Goal: Task Accomplishment & Management: Manage account settings

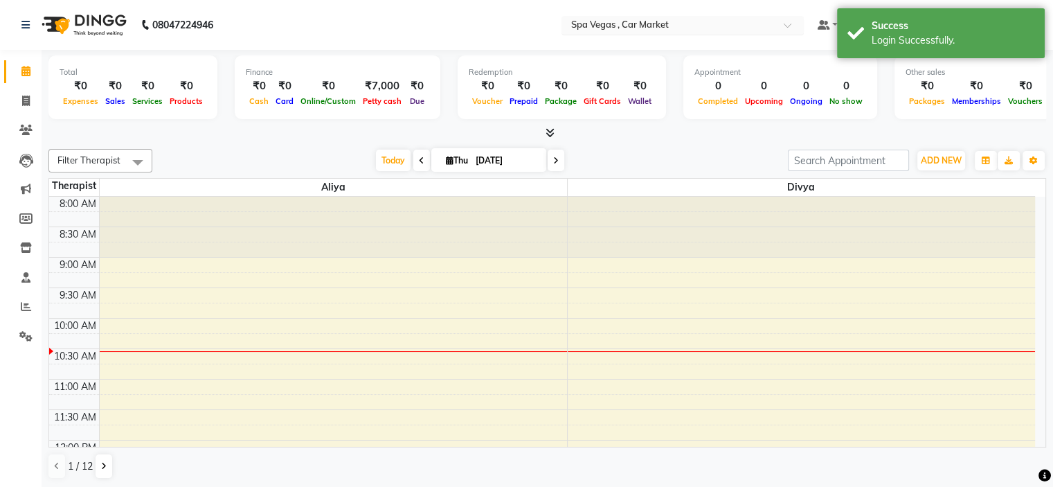
click at [643, 24] on input "text" at bounding box center [669, 26] width 201 height 14
type input "ve"
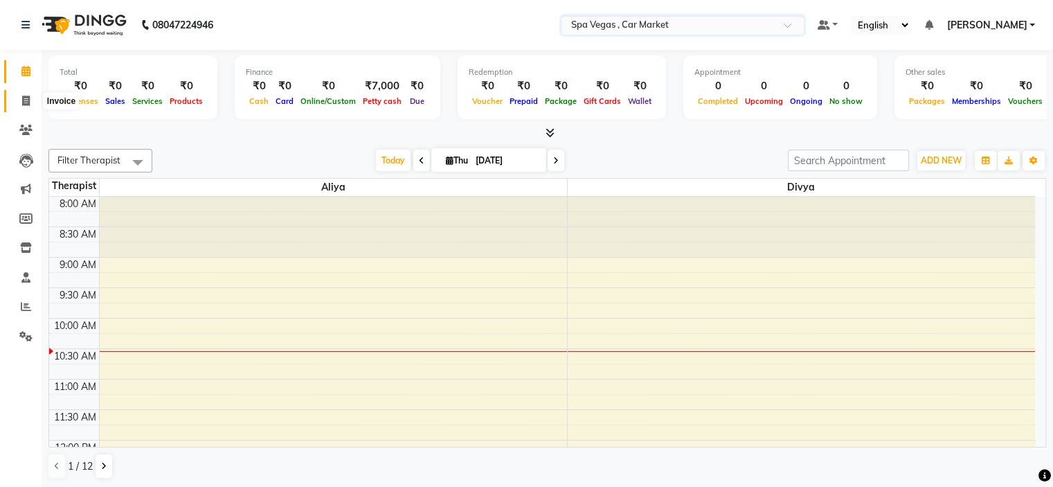
click at [24, 106] on icon at bounding box center [26, 101] width 8 height 10
select select "service"
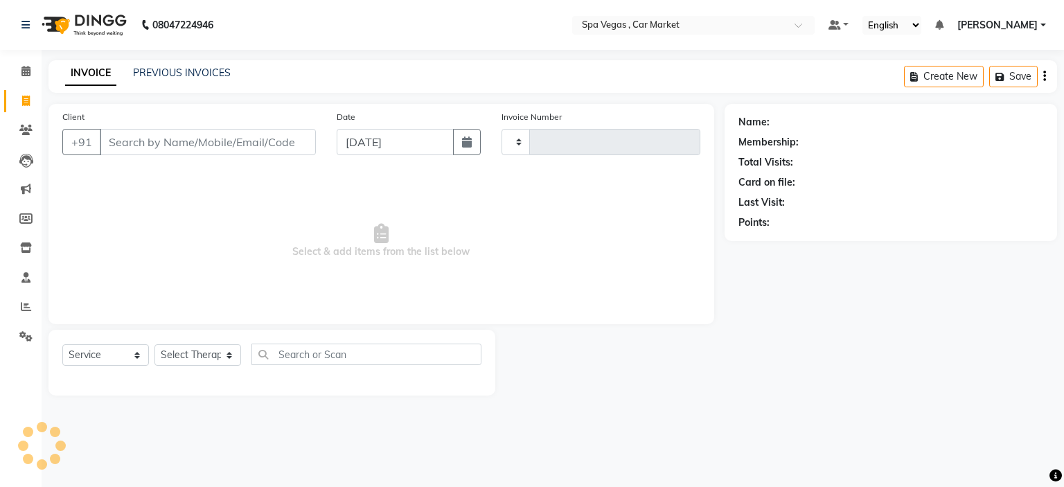
type input "1811"
select select "7599"
click at [186, 76] on link "PREVIOUS INVOICES" at bounding box center [182, 72] width 98 height 12
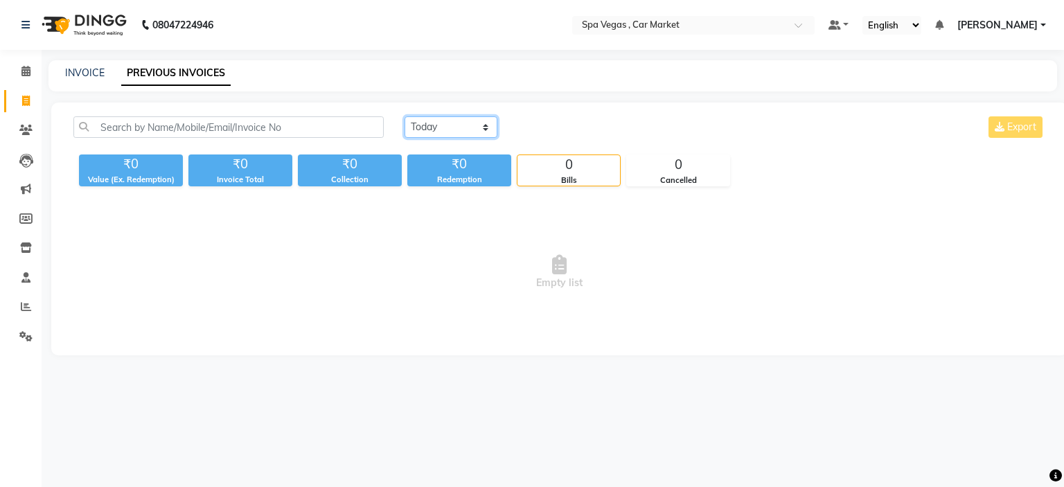
click at [460, 125] on select "[DATE] [DATE] Custom Range" at bounding box center [450, 126] width 93 height 21
select select "[DATE]"
click at [404, 116] on select "[DATE] [DATE] Custom Range" at bounding box center [450, 126] width 93 height 21
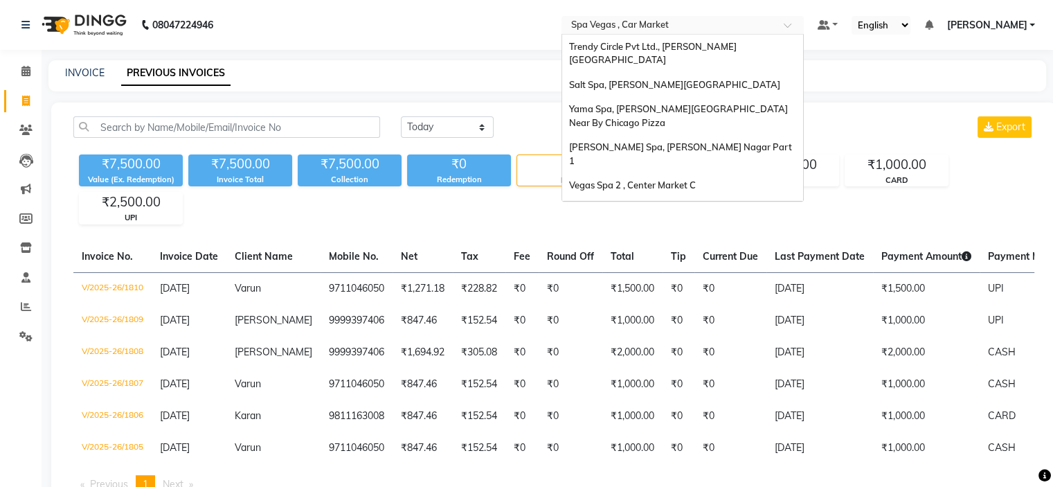
click at [691, 26] on input "text" at bounding box center [669, 26] width 201 height 14
click at [749, 80] on div "Salt Spa, Lajpat Nagar" at bounding box center [682, 85] width 241 height 25
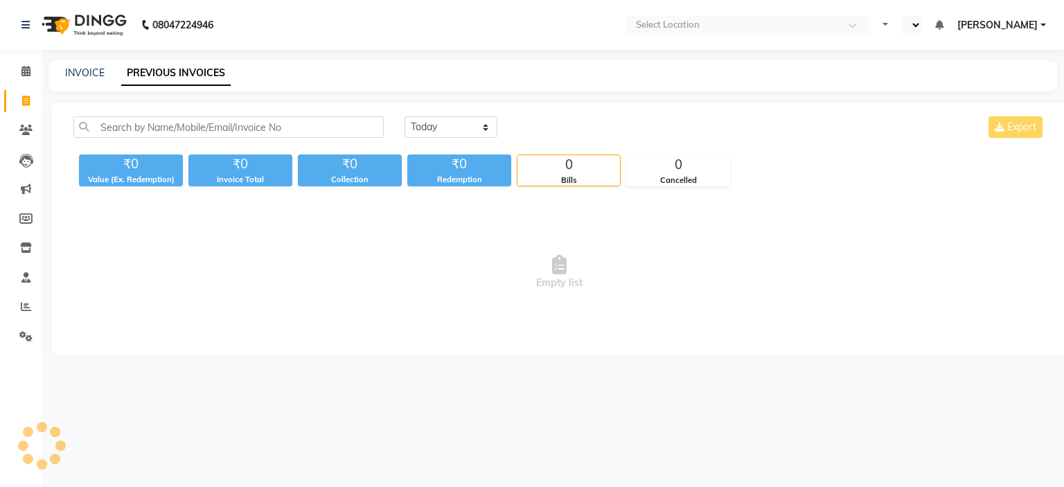
select select "en"
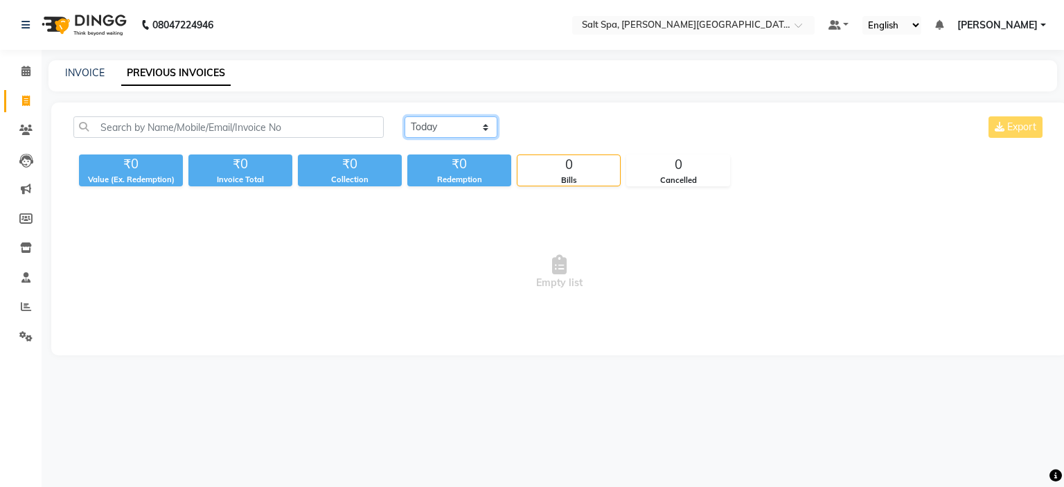
click at [454, 127] on select "[DATE] [DATE] Custom Range" at bounding box center [450, 126] width 93 height 21
select select "[DATE]"
click at [404, 116] on select "[DATE] [DATE] Custom Range" at bounding box center [450, 126] width 93 height 21
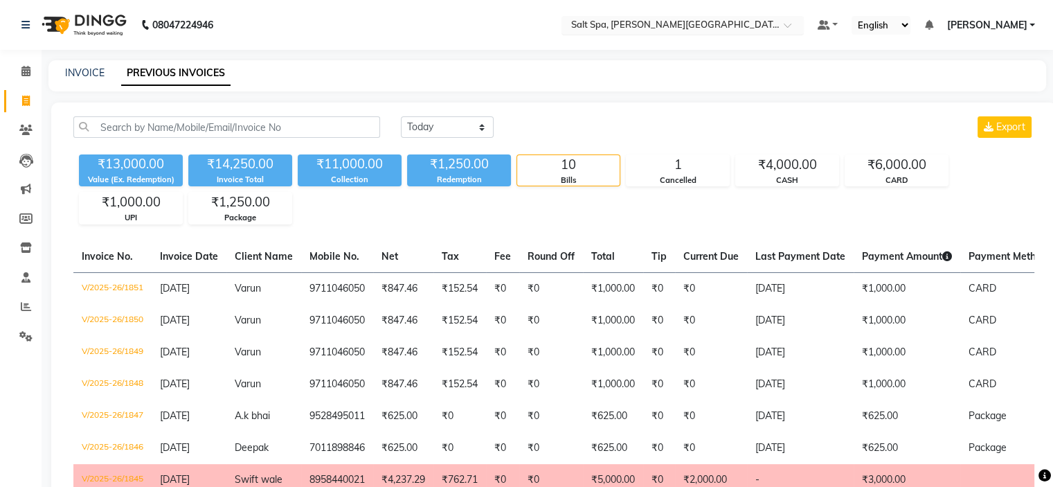
click at [628, 25] on input "text" at bounding box center [669, 26] width 201 height 14
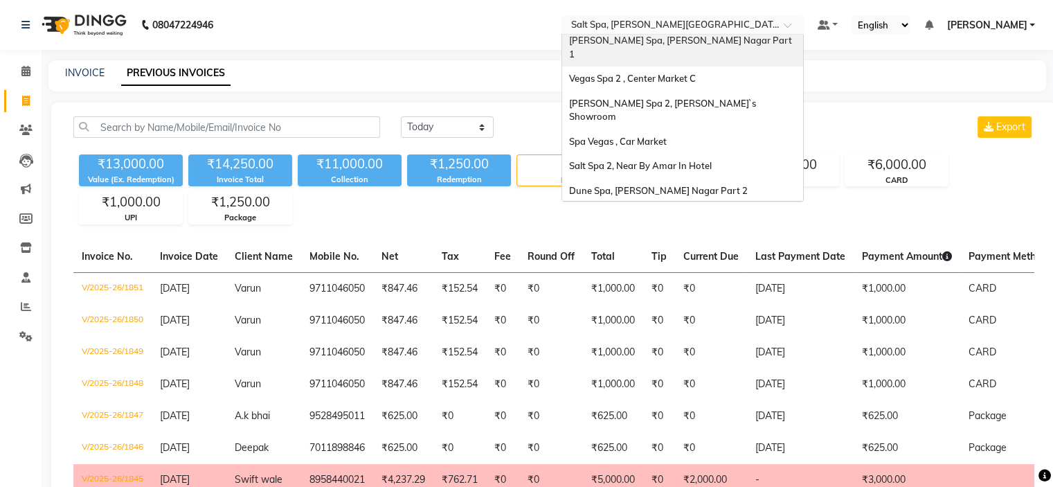
scroll to position [123, 0]
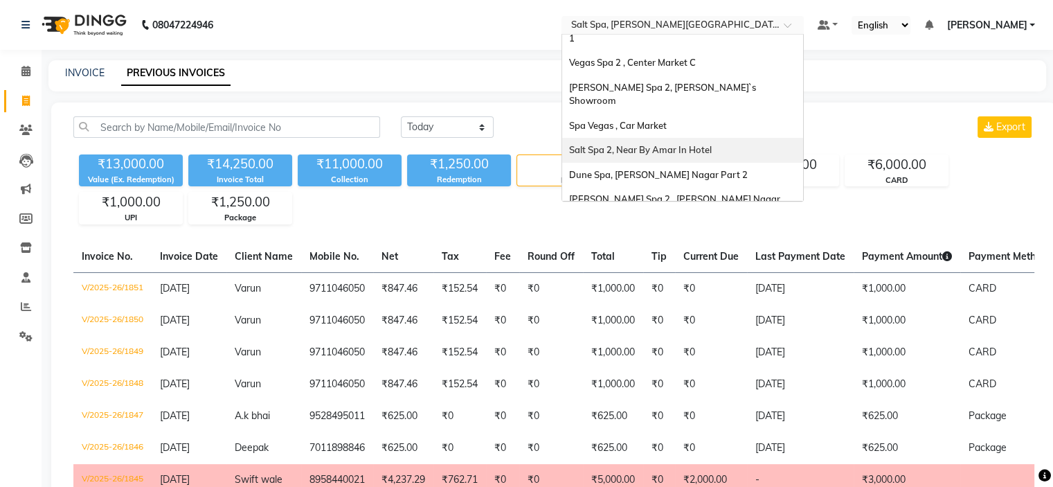
click at [712, 144] on span "Salt Spa 2, Near By Amar In Hotel" at bounding box center [640, 149] width 143 height 11
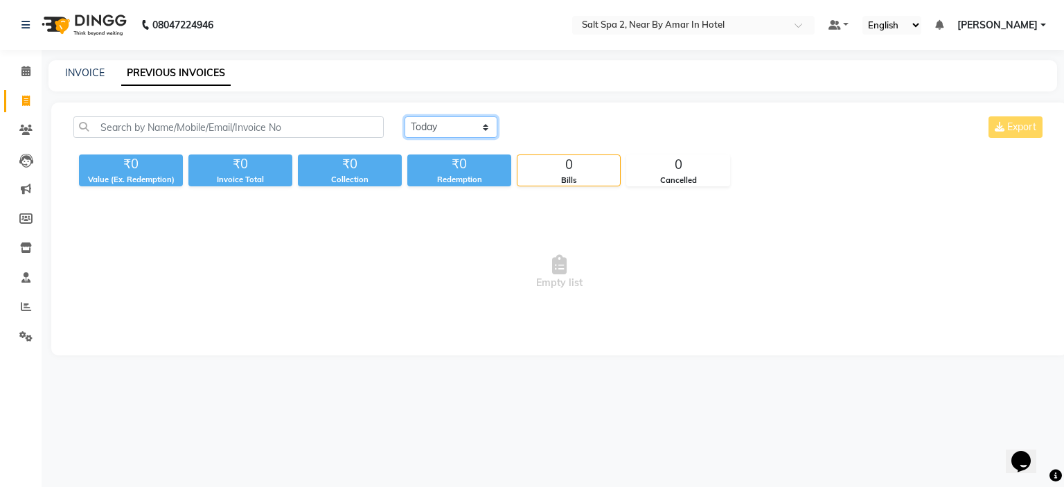
click at [446, 124] on select "[DATE] [DATE] Custom Range" at bounding box center [450, 126] width 93 height 21
select select "[DATE]"
click at [404, 116] on select "[DATE] [DATE] Custom Range" at bounding box center [450, 126] width 93 height 21
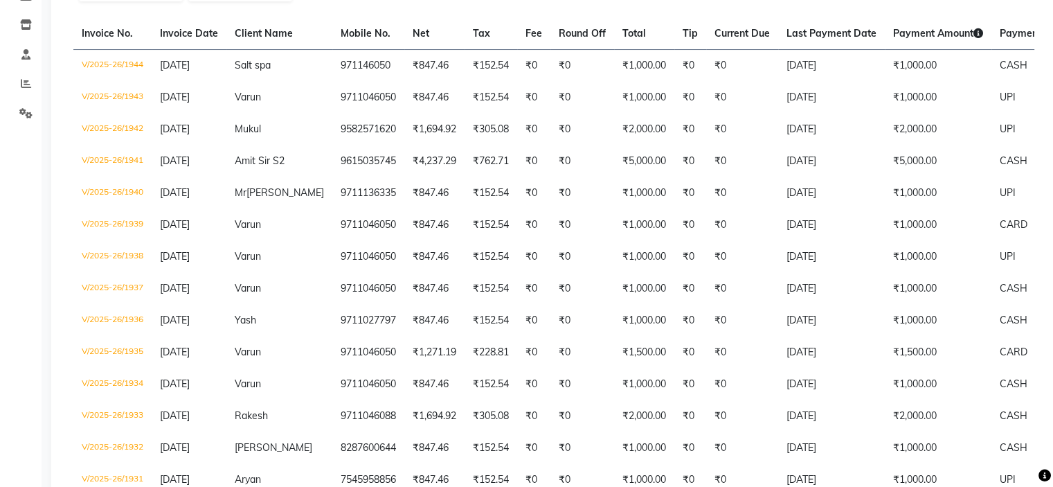
scroll to position [218, 0]
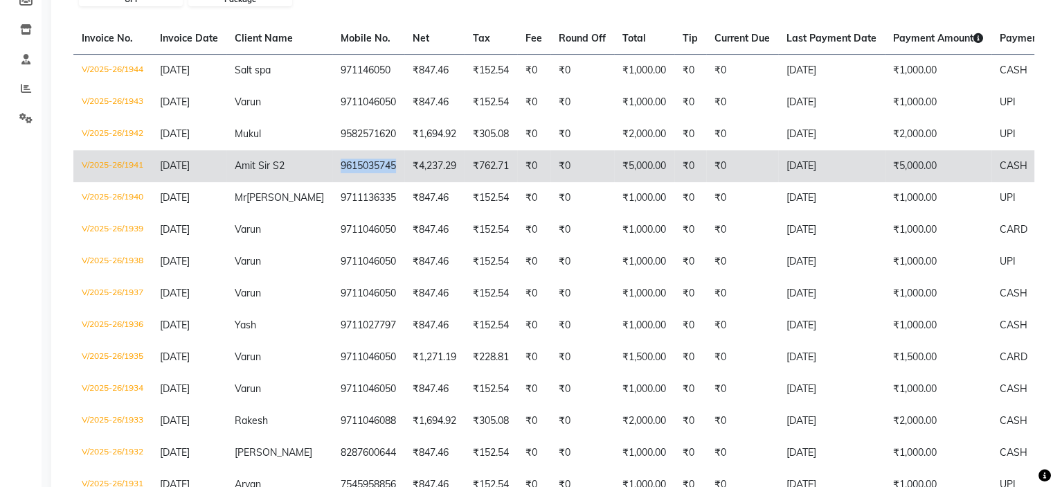
copy td "9615035745"
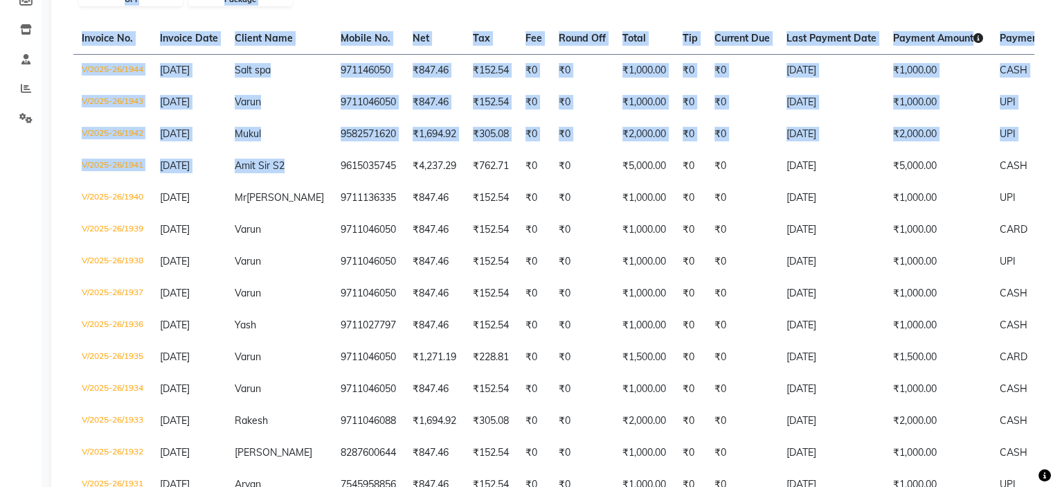
drag, startPoint x: 310, startPoint y: 168, endPoint x: 24, endPoint y: 154, distance: 287.1
click at [24, 154] on app-home "08047224946 Select Location × [GEOGRAPHIC_DATA] 2, Near By Amar In Hotel Defaul…" at bounding box center [526, 275] width 1053 height 986
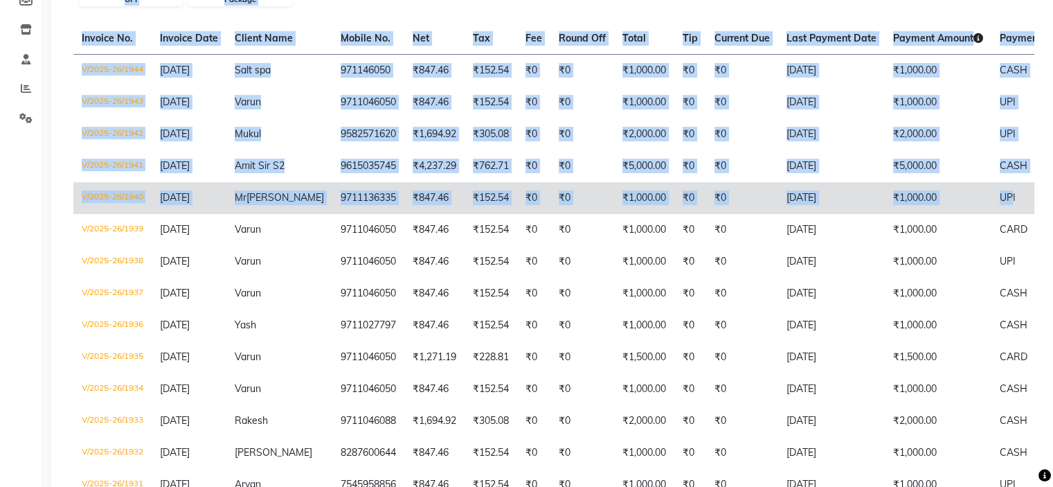
drag, startPoint x: 24, startPoint y: 154, endPoint x: 1028, endPoint y: 197, distance: 1005.2
click at [1028, 197] on app-home "08047224946 Select Location × Salt Spa 2, Near By Amar In Hotel Default Panel M…" at bounding box center [526, 275] width 1053 height 986
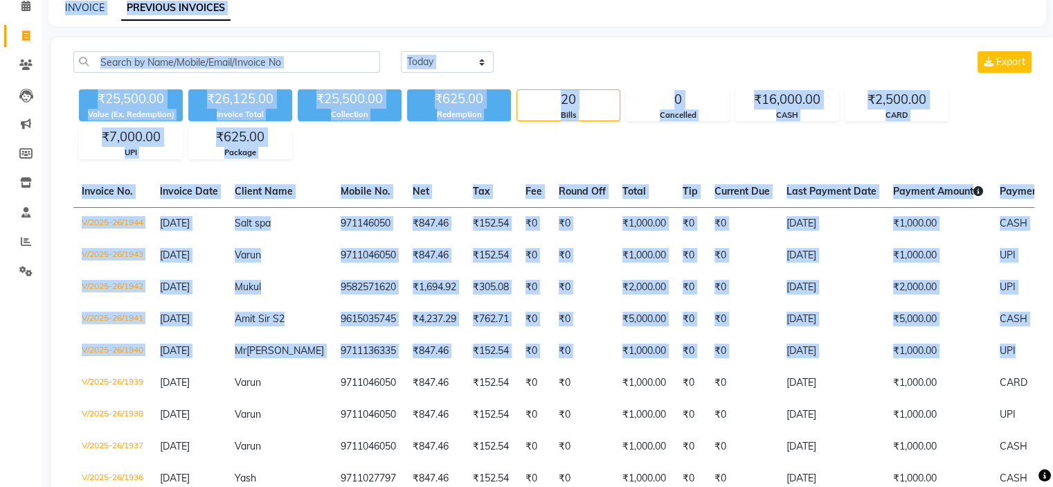
scroll to position [0, 0]
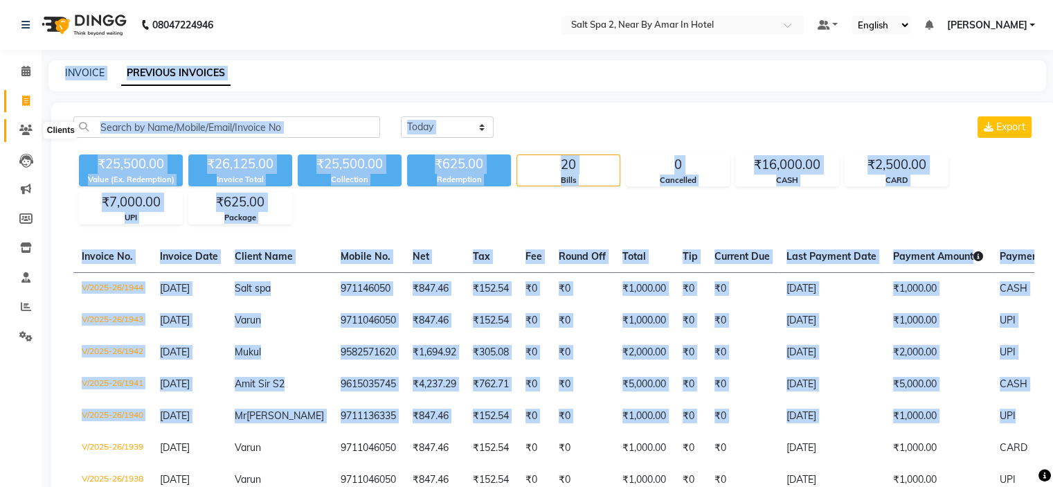
click at [19, 127] on icon at bounding box center [25, 130] width 13 height 10
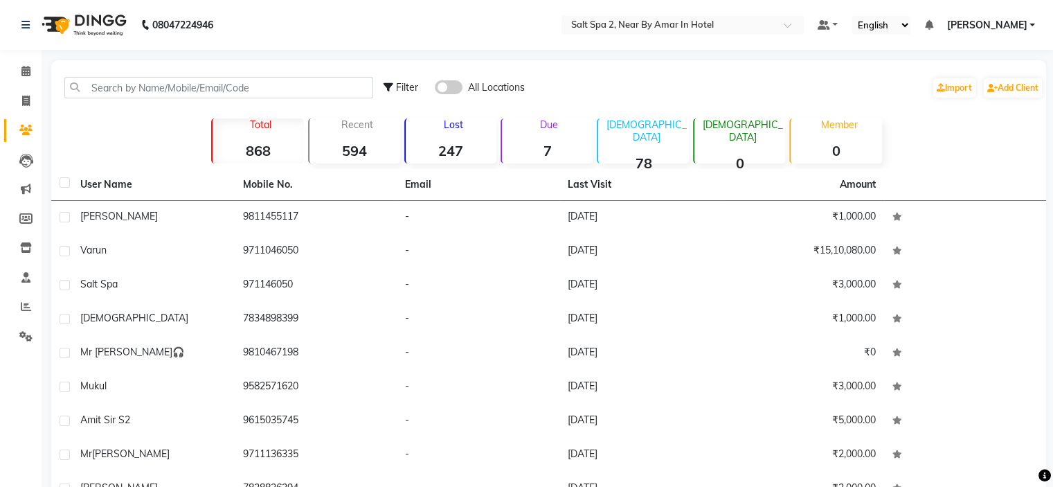
click at [457, 85] on span at bounding box center [449, 87] width 28 height 14
click at [435, 89] on input "checkbox" at bounding box center [435, 89] width 0 height 0
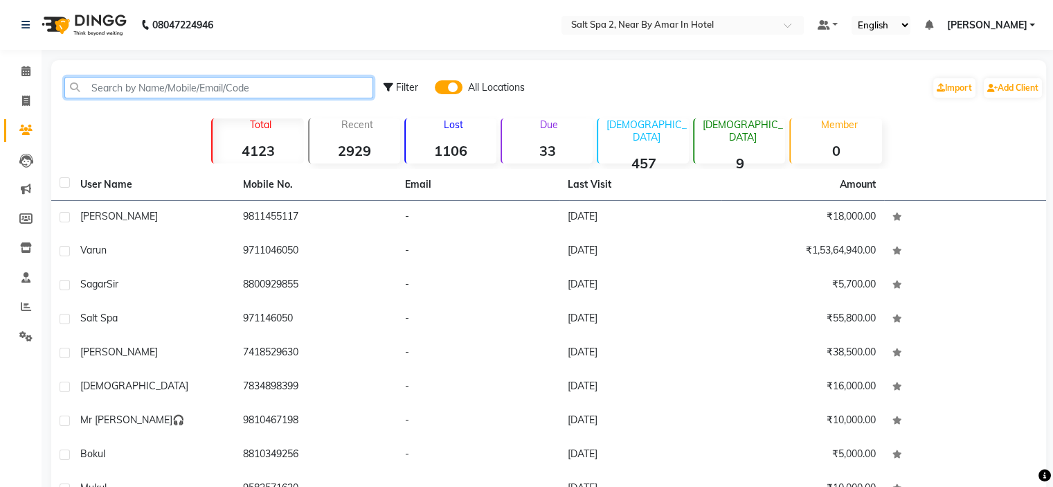
click at [320, 91] on input "text" at bounding box center [218, 87] width 309 height 21
paste input "9615035745"
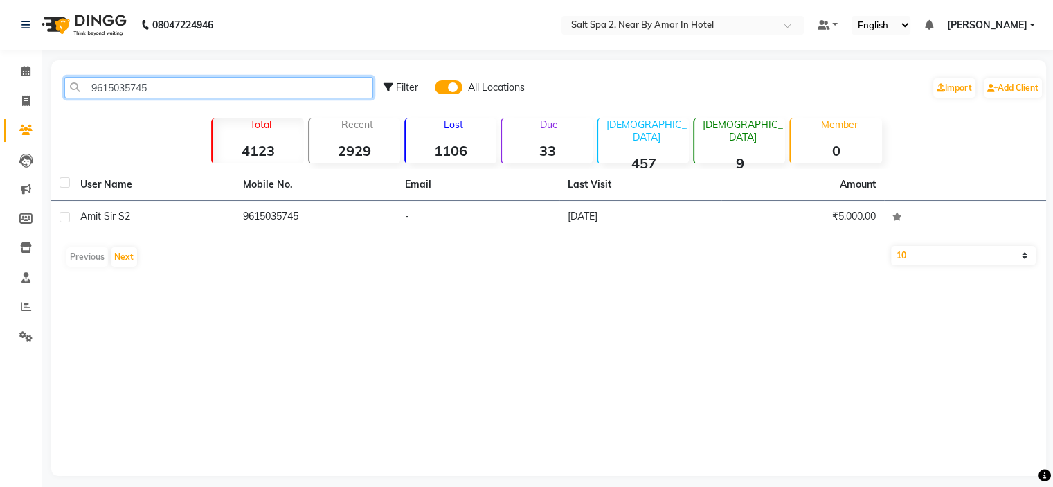
type input "9615035745"
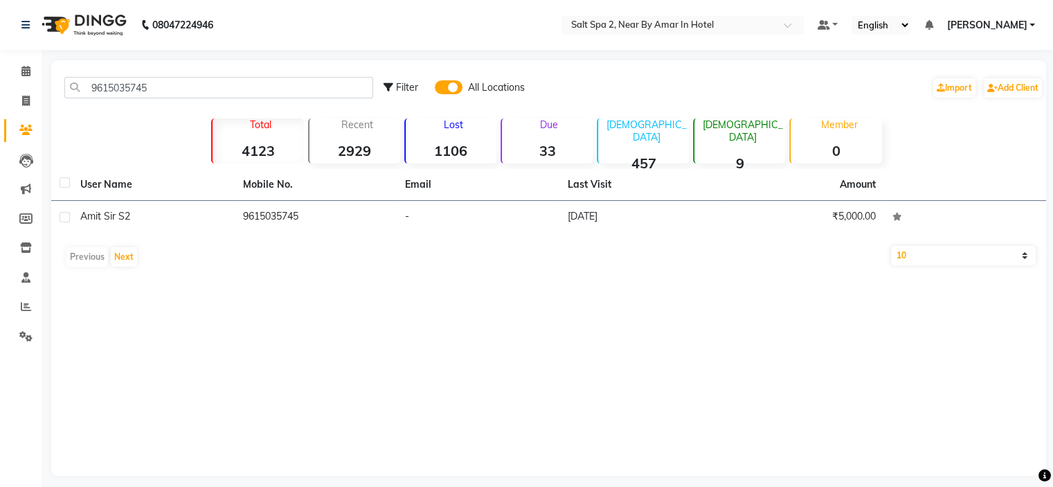
click at [443, 238] on div "User Name Mobile No. Email Last Visit Amount Amit Sir S2 9615035745 - 03-09-202…" at bounding box center [548, 221] width 995 height 105
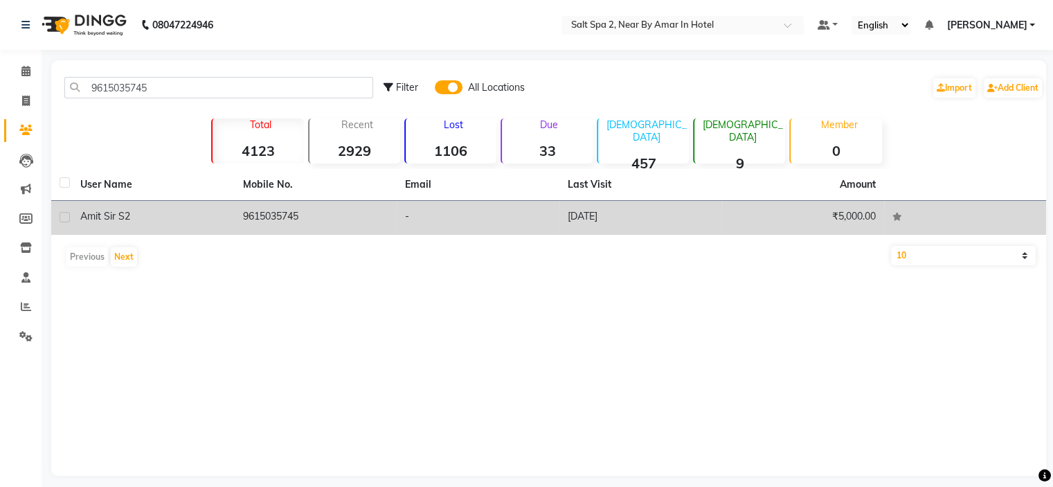
click at [443, 224] on td "-" at bounding box center [478, 218] width 163 height 34
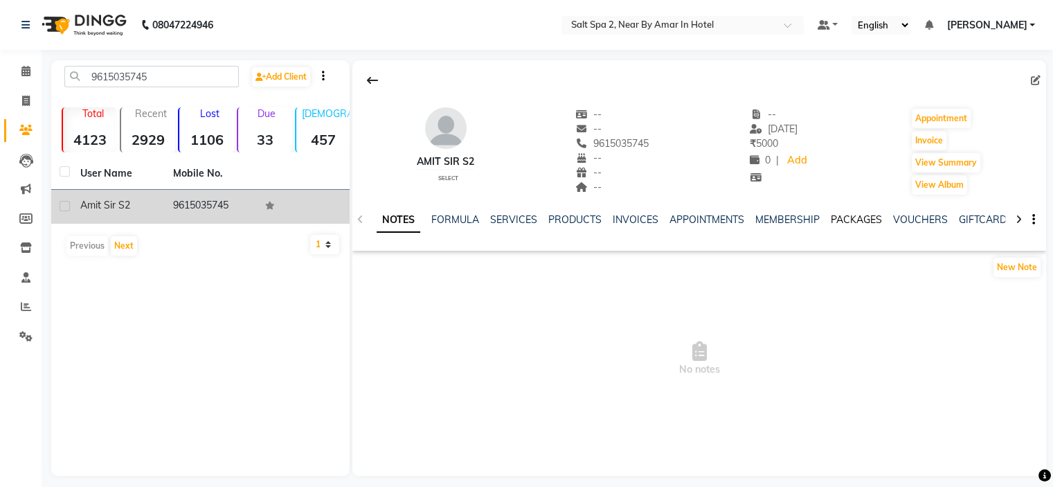
click at [846, 222] on link "PACKAGES" at bounding box center [856, 219] width 51 height 12
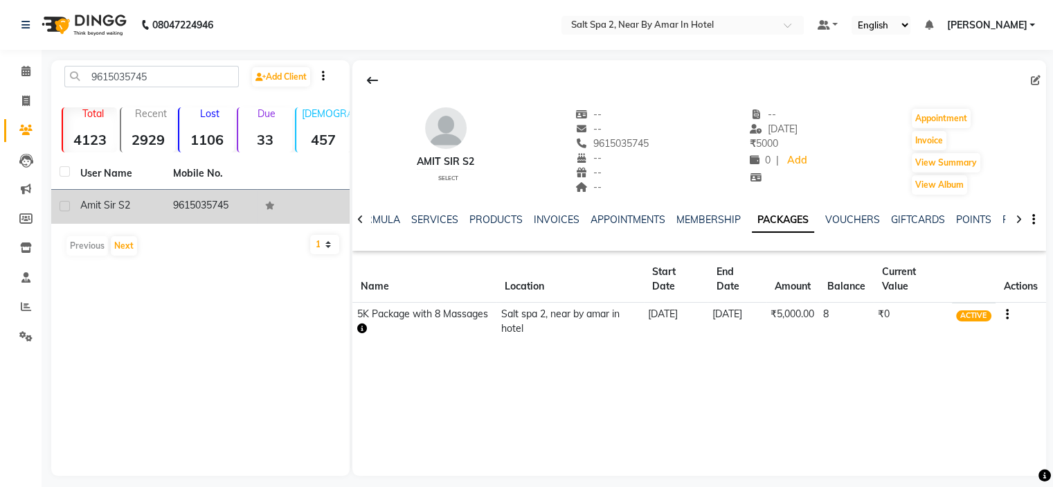
click at [1008, 308] on button "button" at bounding box center [1004, 314] width 8 height 15
click at [785, 362] on div "Amit Sir S2 Select -- -- 9615035745 -- -- -- -- 03-09-2025 ₹ 5000 0 | Add Appoi…" at bounding box center [700, 268] width 694 height 416
click at [363, 328] on icon "button" at bounding box center [362, 328] width 10 height 10
click at [25, 98] on icon at bounding box center [26, 101] width 8 height 10
select select "7609"
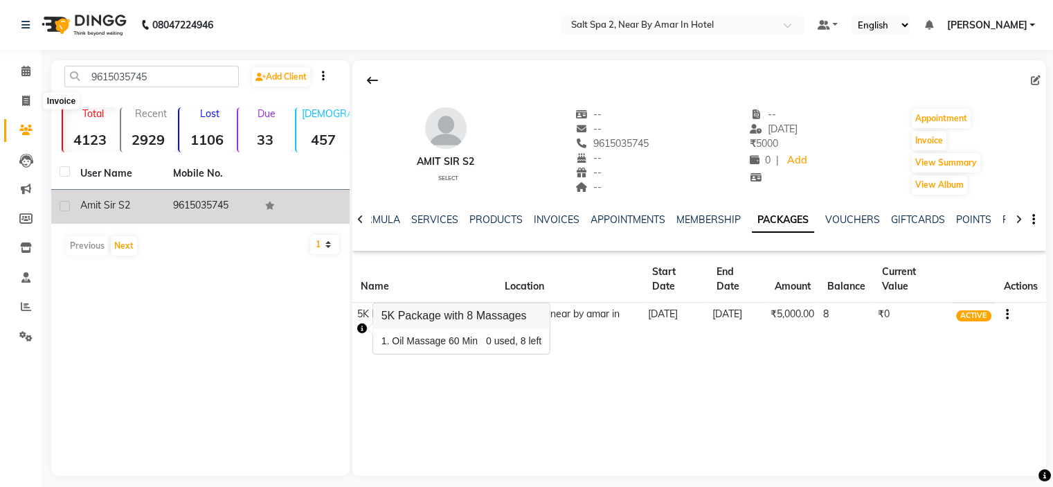
select select "service"
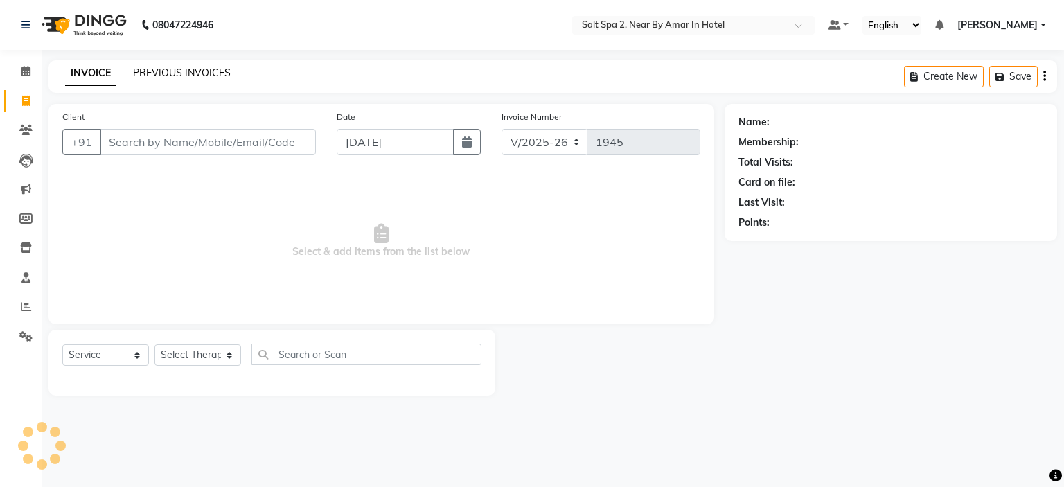
click at [175, 69] on link "PREVIOUS INVOICES" at bounding box center [182, 72] width 98 height 12
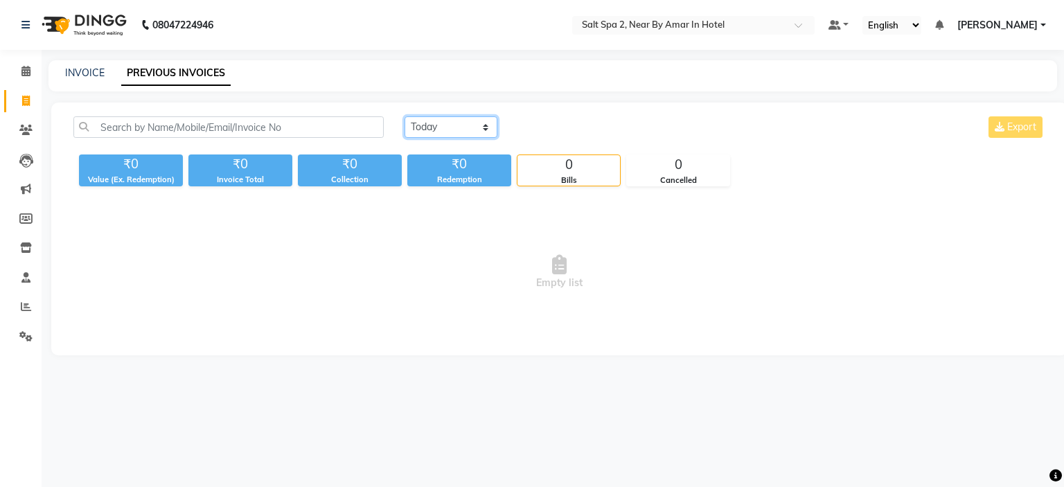
click at [463, 127] on select "[DATE] [DATE] Custom Range" at bounding box center [450, 126] width 93 height 21
select select "[DATE]"
click at [404, 116] on select "[DATE] [DATE] Custom Range" at bounding box center [450, 126] width 93 height 21
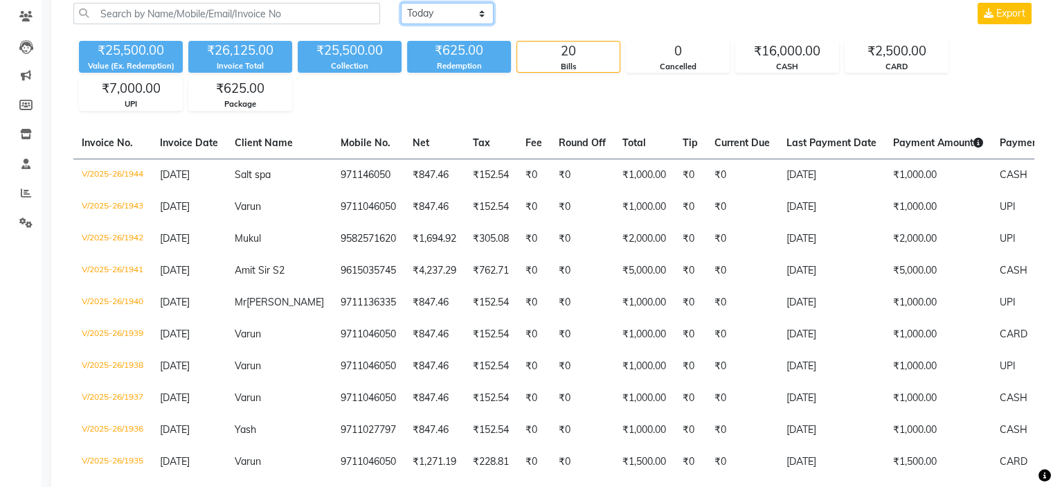
scroll to position [122, 0]
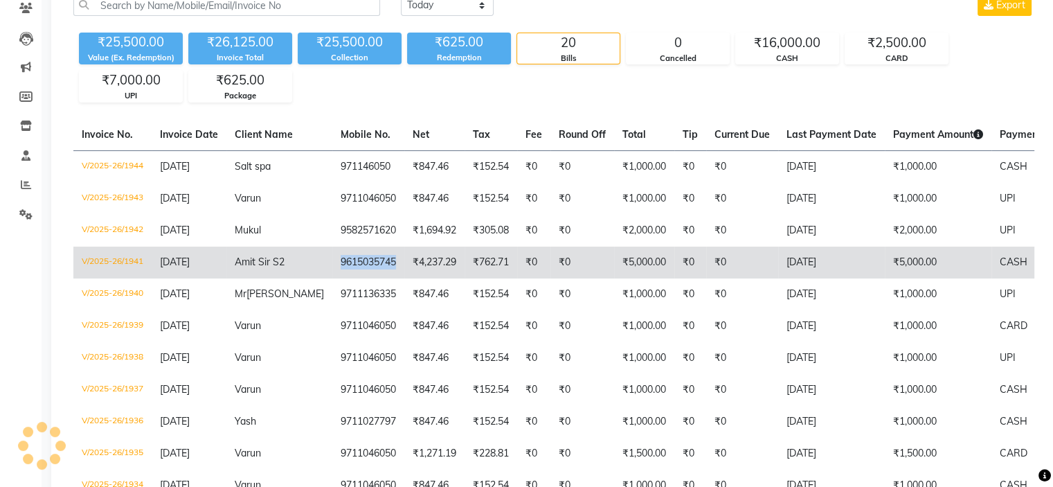
copy td "9615035745"
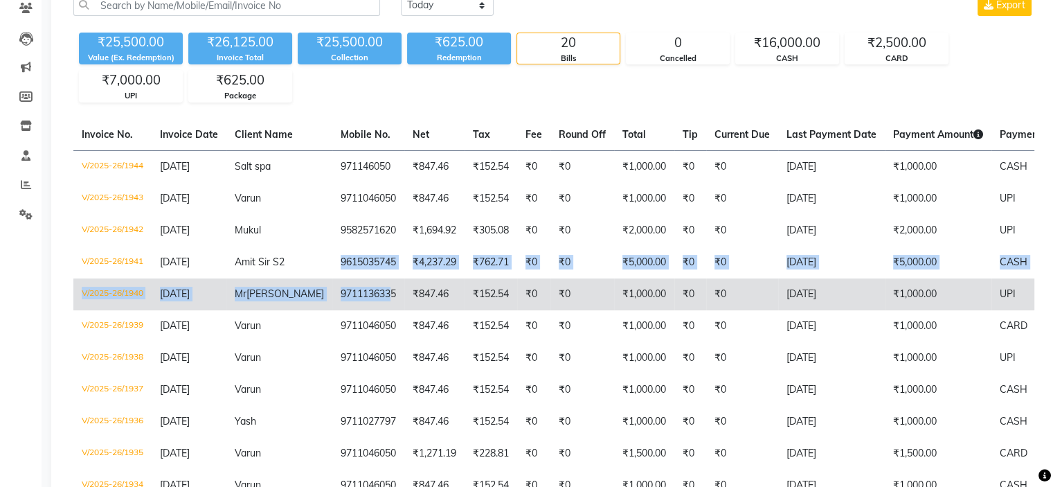
drag, startPoint x: 305, startPoint y: 266, endPoint x: 360, endPoint y: 285, distance: 58.1
click at [360, 285] on tbody "V/2025-26/1944 03-09-2025 Salt spa 971146050 ₹847.46 ₹152.54 ₹0 ₹0 ₹1,000.00 ₹0…" at bounding box center [653, 469] width 1161 height 638
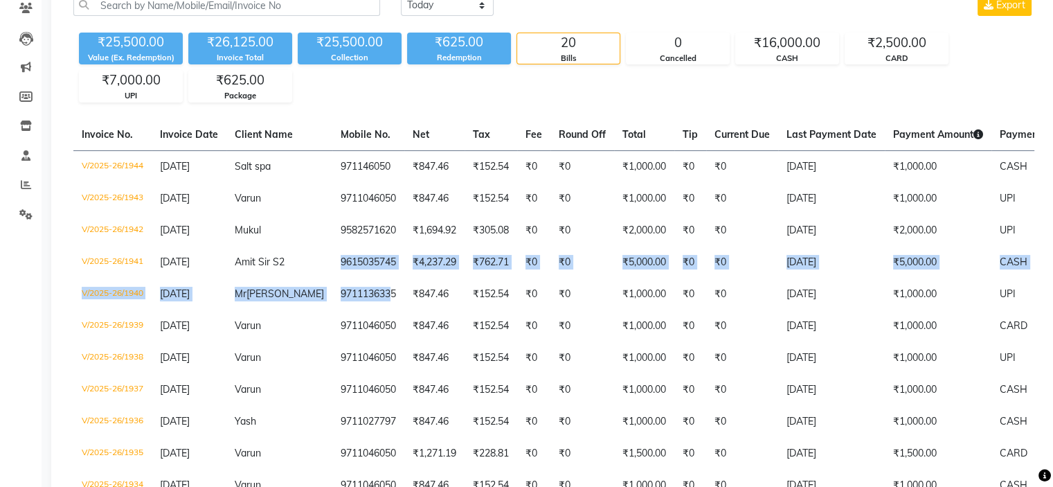
scroll to position [0, 0]
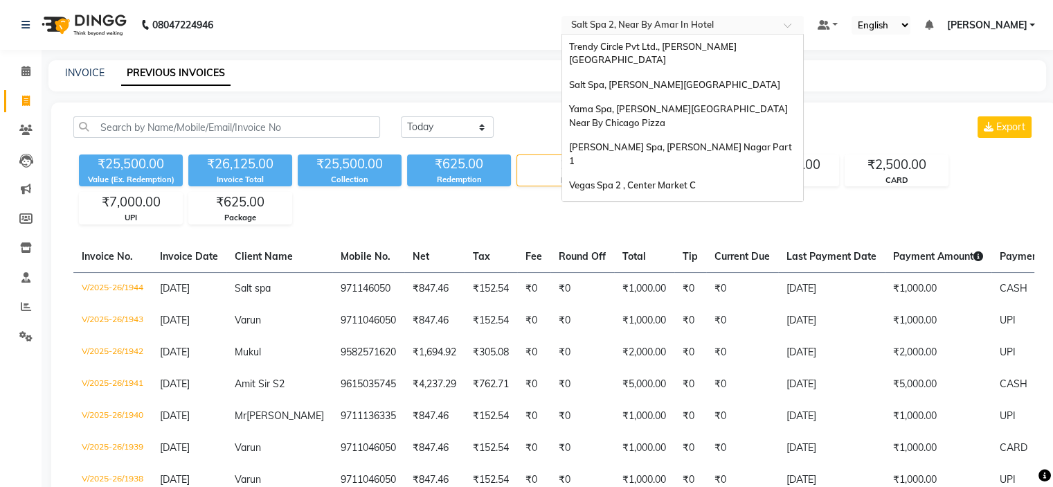
click at [662, 24] on input "text" at bounding box center [669, 26] width 201 height 14
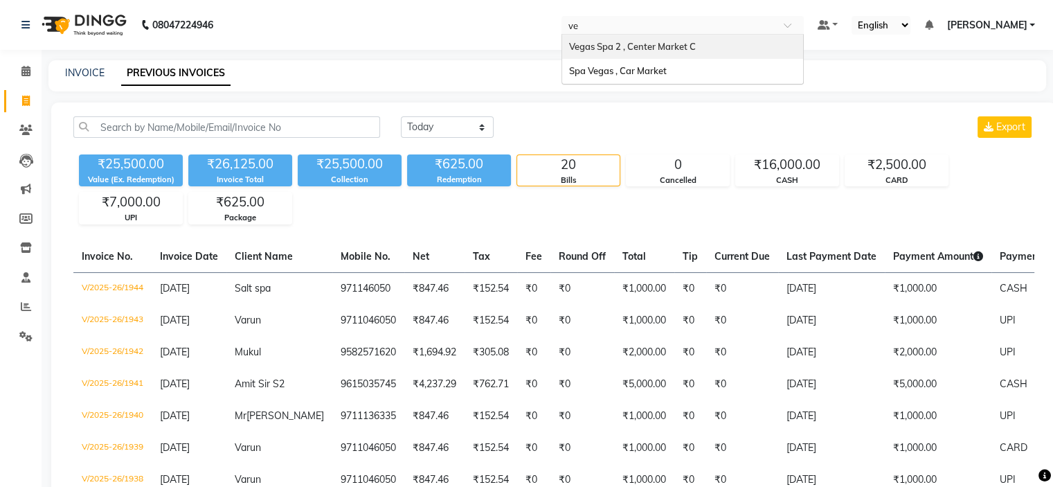
type input "veg"
click at [659, 44] on span "Vegas Spa 2 , Center Market C" at bounding box center [632, 46] width 127 height 11
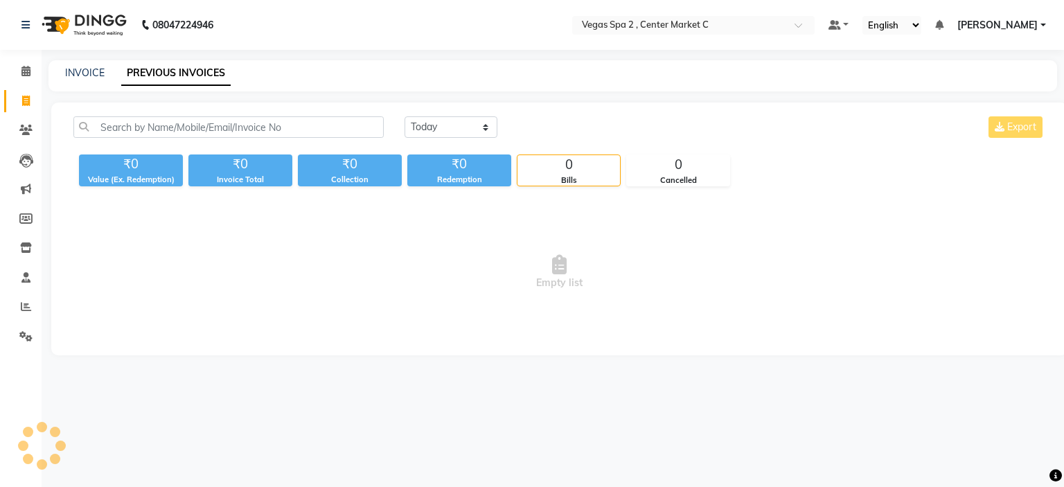
select select "en"
click at [471, 135] on select "[DATE] [DATE] Custom Range" at bounding box center [450, 126] width 93 height 21
select select "[DATE]"
click at [404, 116] on select "[DATE] [DATE] Custom Range" at bounding box center [450, 126] width 93 height 21
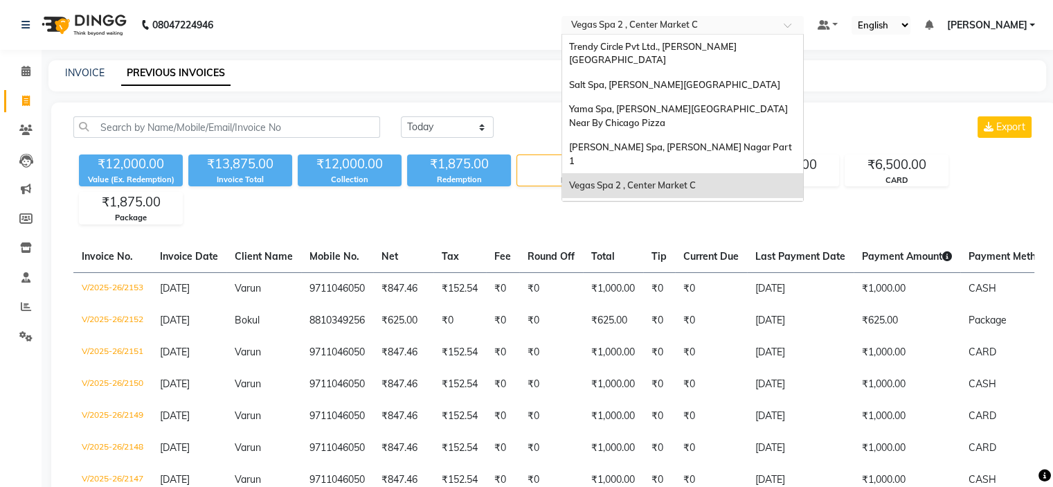
click at [676, 28] on input "text" at bounding box center [669, 26] width 201 height 14
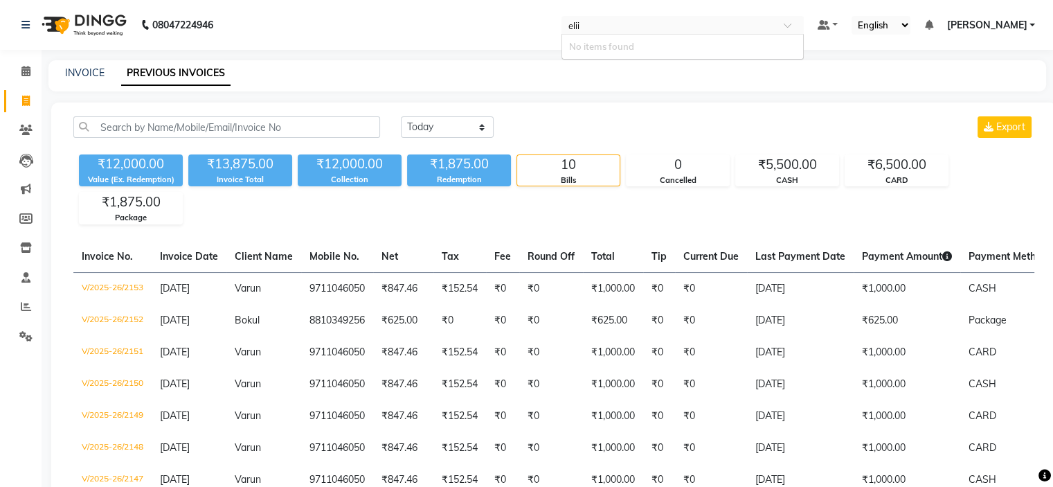
type input "eli"
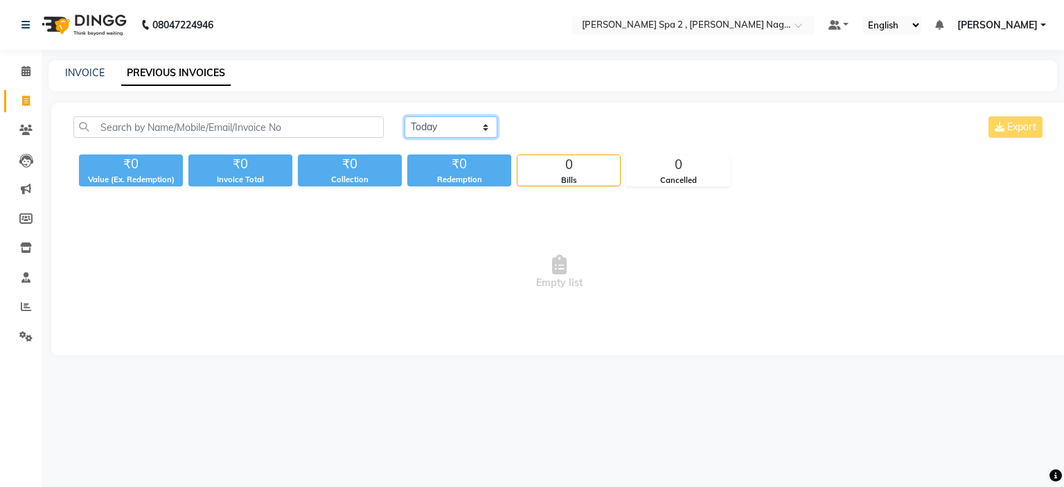
click at [447, 116] on select "[DATE] [DATE] Custom Range" at bounding box center [450, 126] width 93 height 21
select select "[DATE]"
click at [404, 116] on select "[DATE] [DATE] Custom Range" at bounding box center [450, 126] width 93 height 21
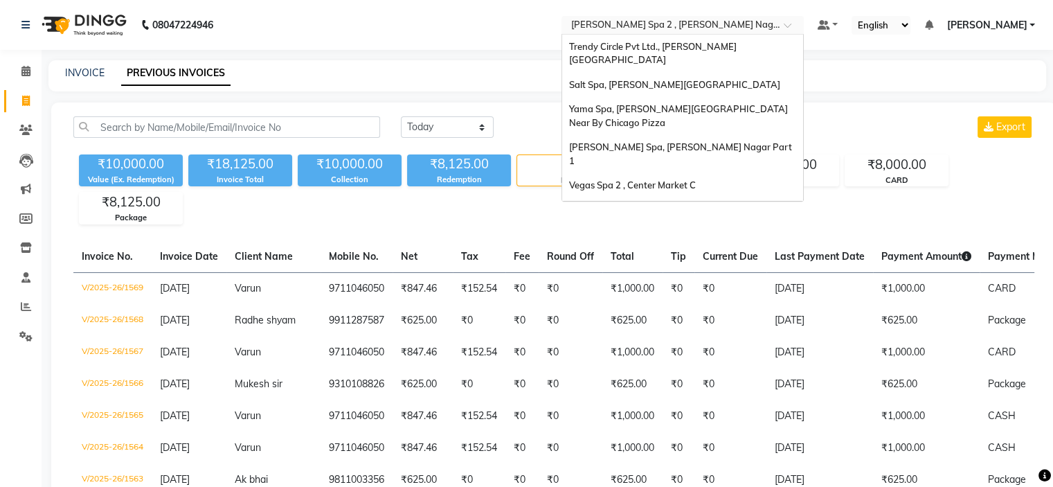
click at [676, 19] on input "text" at bounding box center [669, 26] width 201 height 14
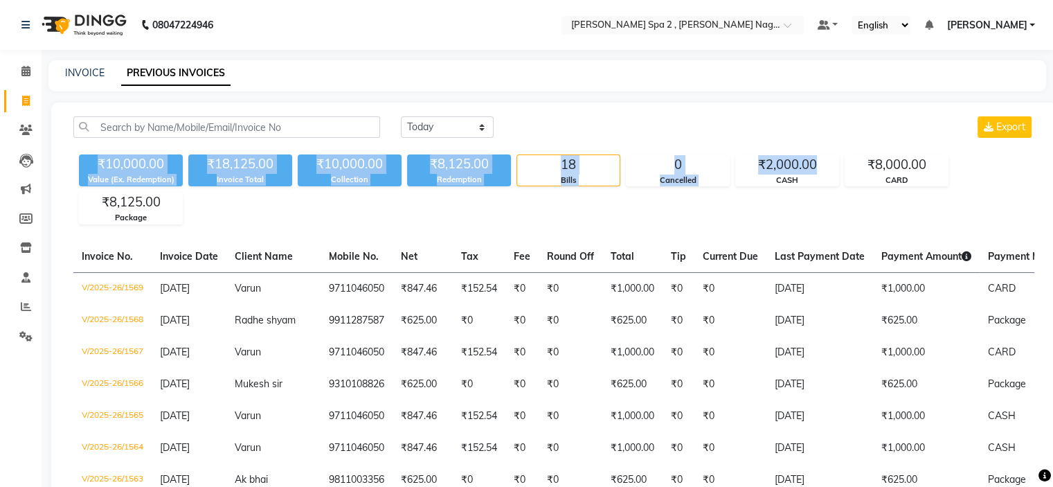
drag, startPoint x: 837, startPoint y: 150, endPoint x: 844, endPoint y: 109, distance: 42.1
click at [28, 311] on icon at bounding box center [26, 306] width 10 height 10
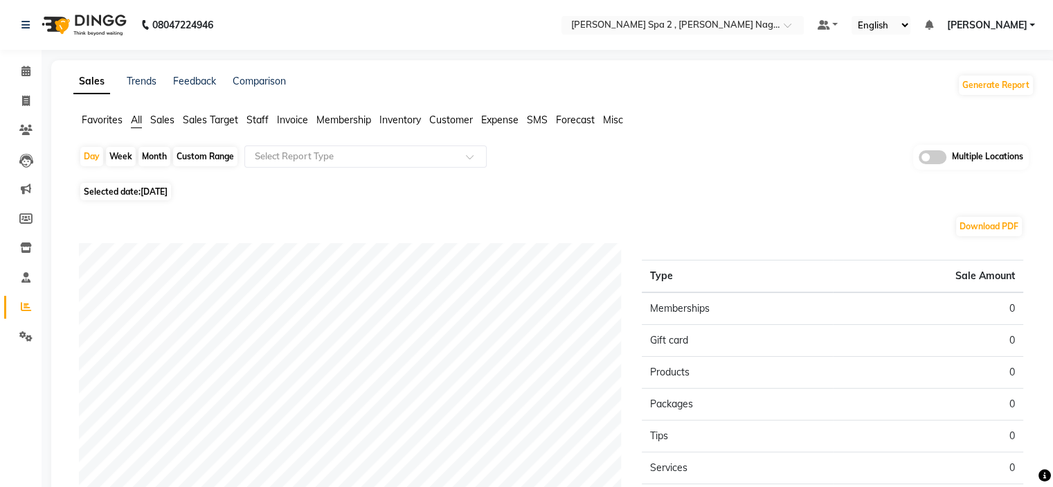
click at [941, 154] on span at bounding box center [933, 157] width 28 height 14
click at [919, 159] on input "checkbox" at bounding box center [919, 159] width 0 height 0
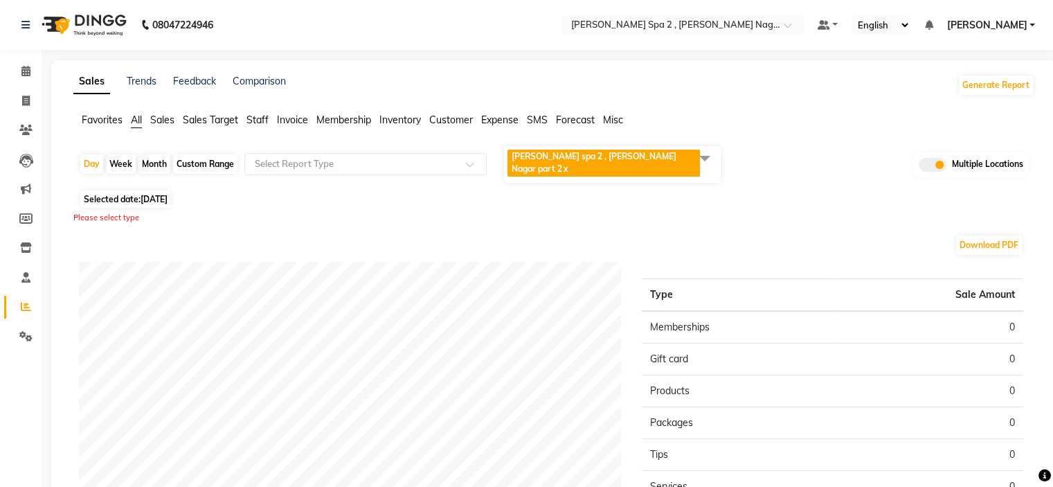
click at [618, 163] on span "Eli spa 2 , Lajpat Nagar part 2 x" at bounding box center [604, 163] width 193 height 27
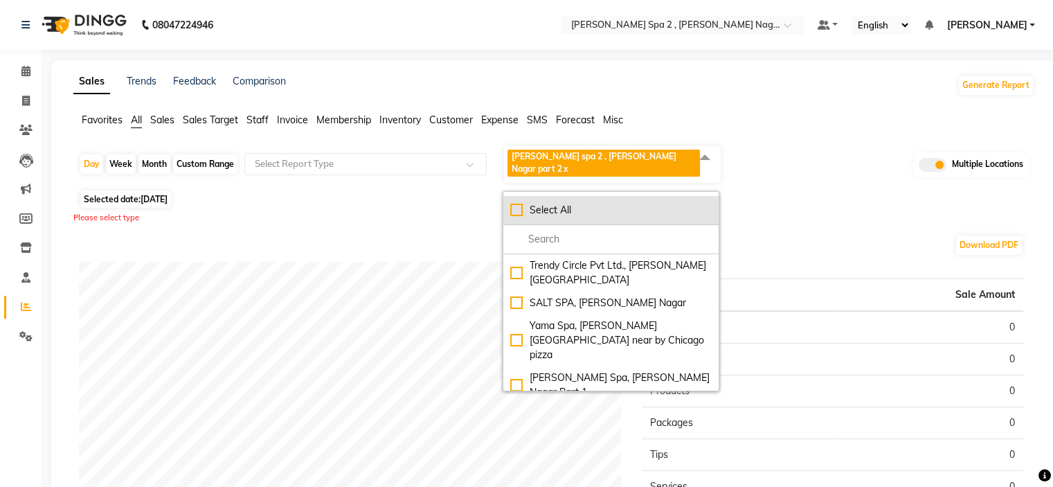
click at [518, 203] on div "Select All" at bounding box center [611, 210] width 202 height 15
checkbox input "true"
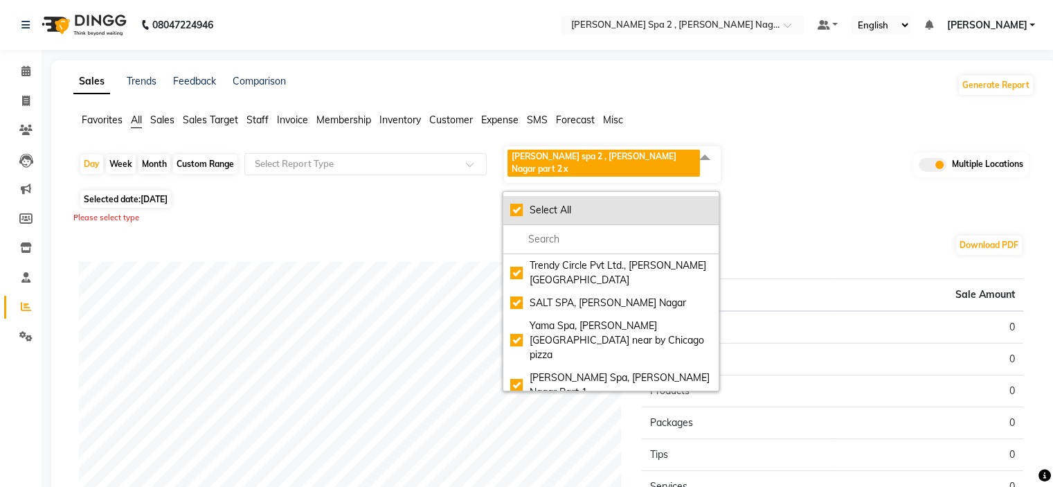
checkbox input "true"
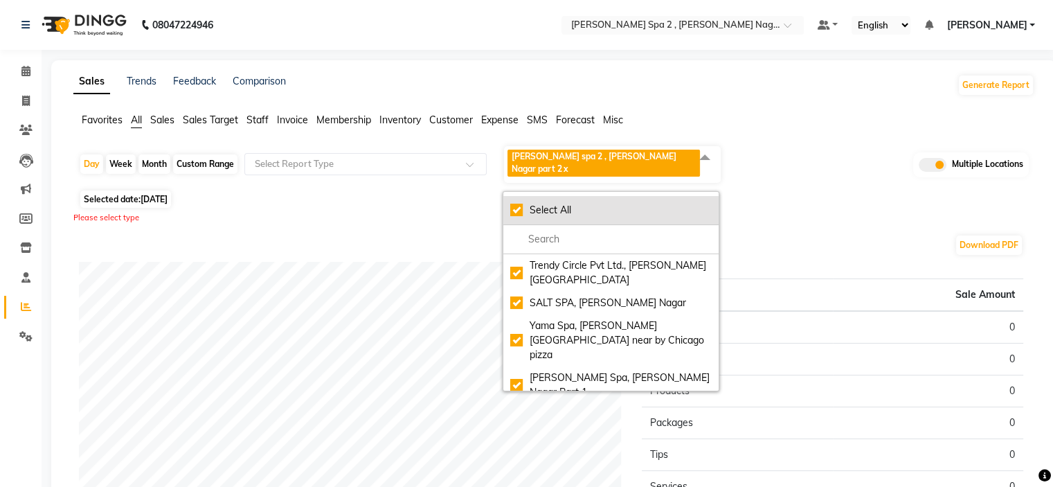
checkbox input "true"
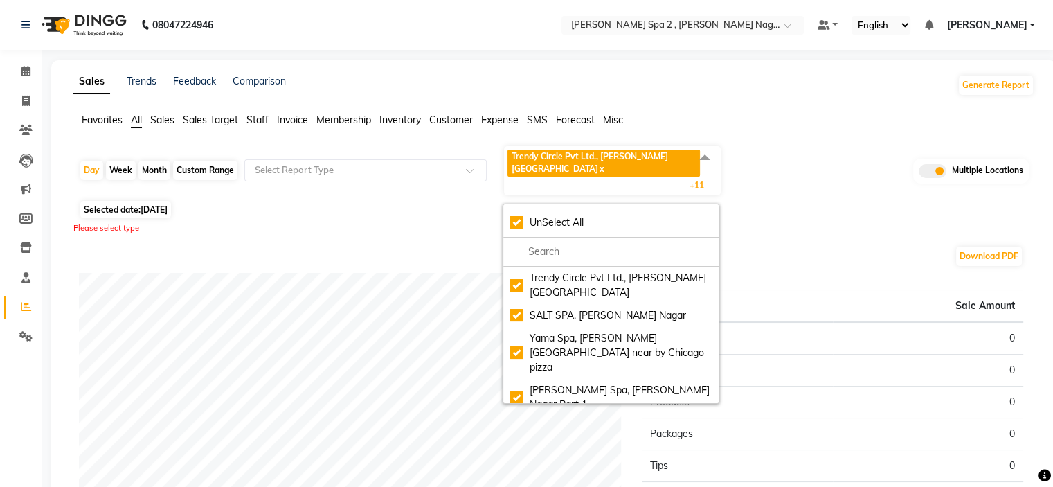
click at [160, 161] on div "Month" at bounding box center [155, 170] width 32 height 19
select select "9"
select select "2025"
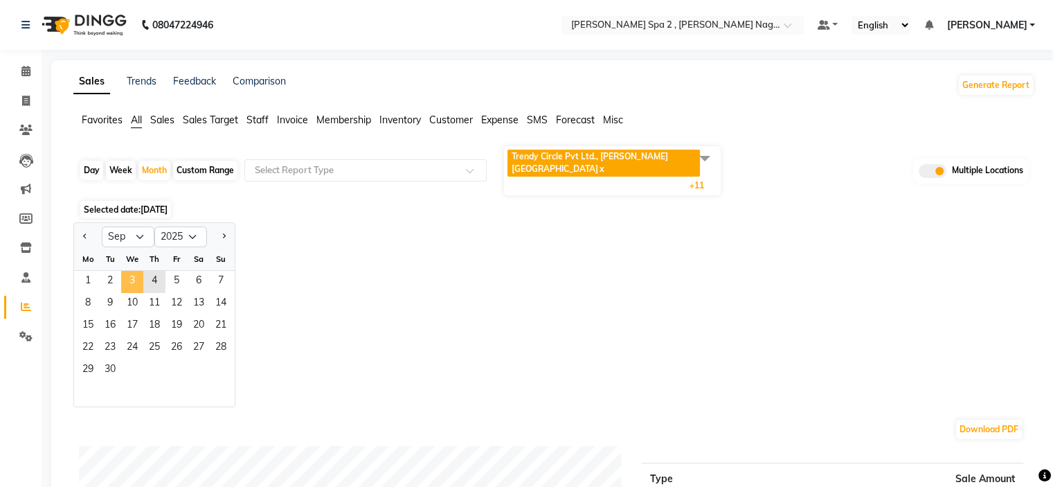
click at [130, 271] on span "3" at bounding box center [132, 282] width 22 height 22
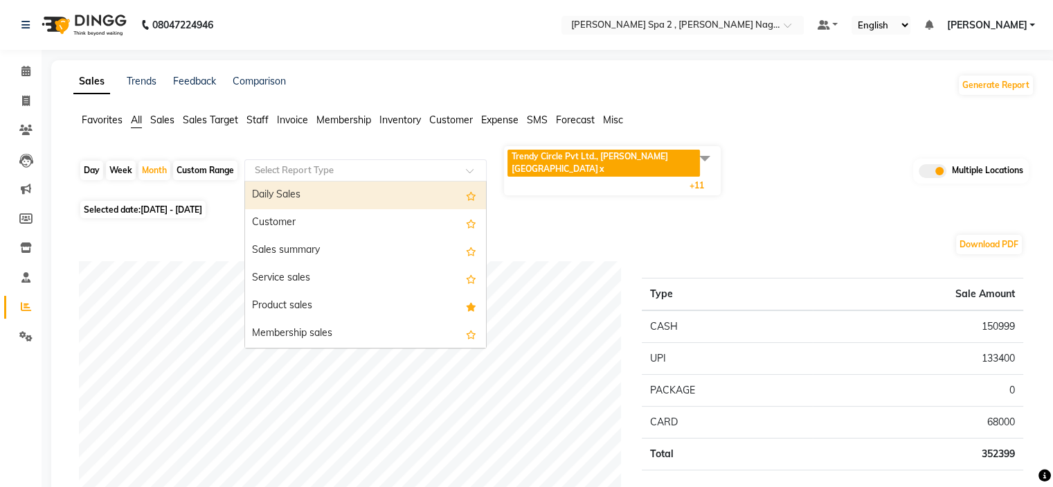
click at [317, 163] on input "text" at bounding box center [351, 170] width 199 height 14
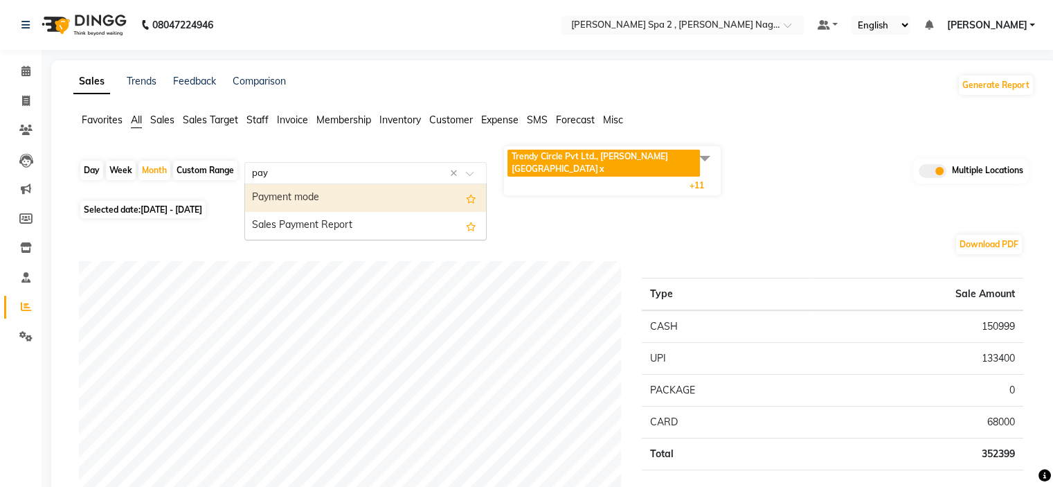
type input "paym"
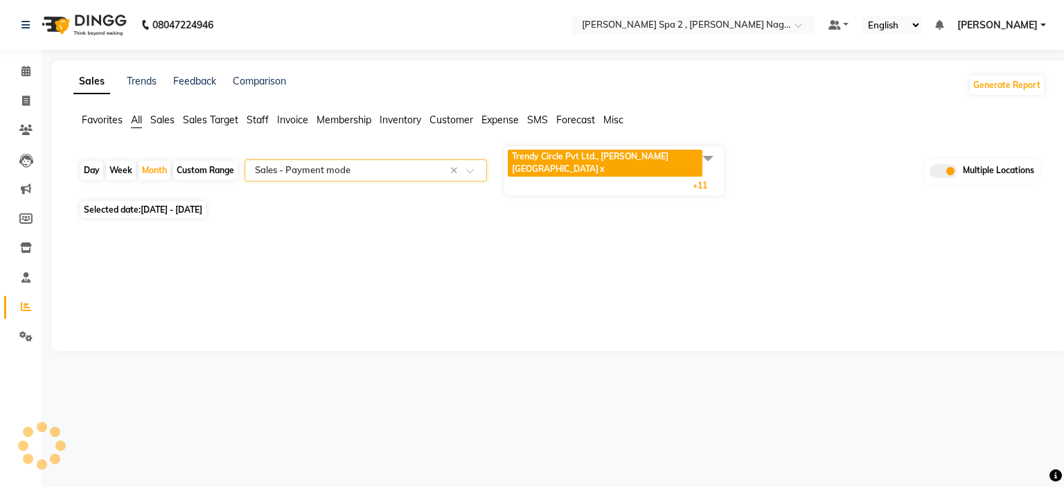
select select "full_report"
select select "csv"
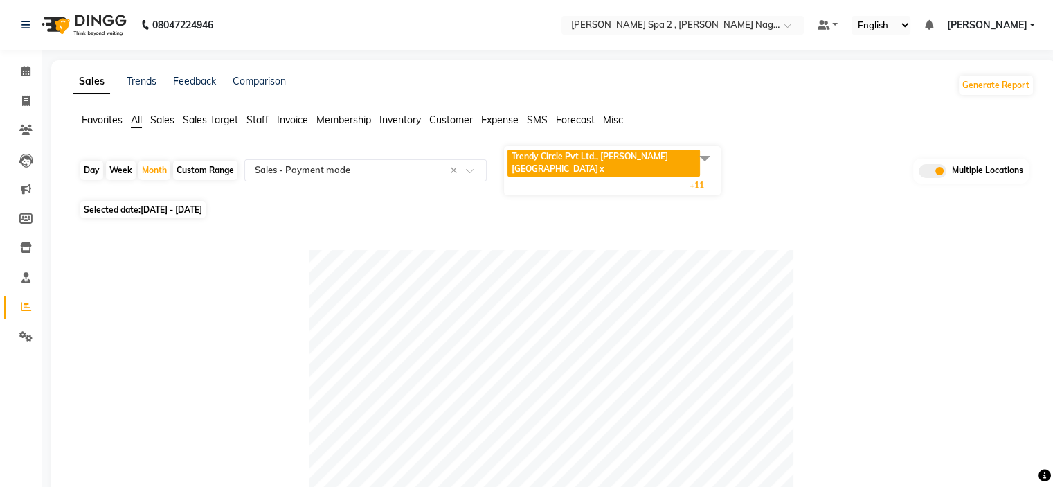
click at [87, 161] on div "Day" at bounding box center [91, 170] width 23 height 19
select select "9"
select select "2025"
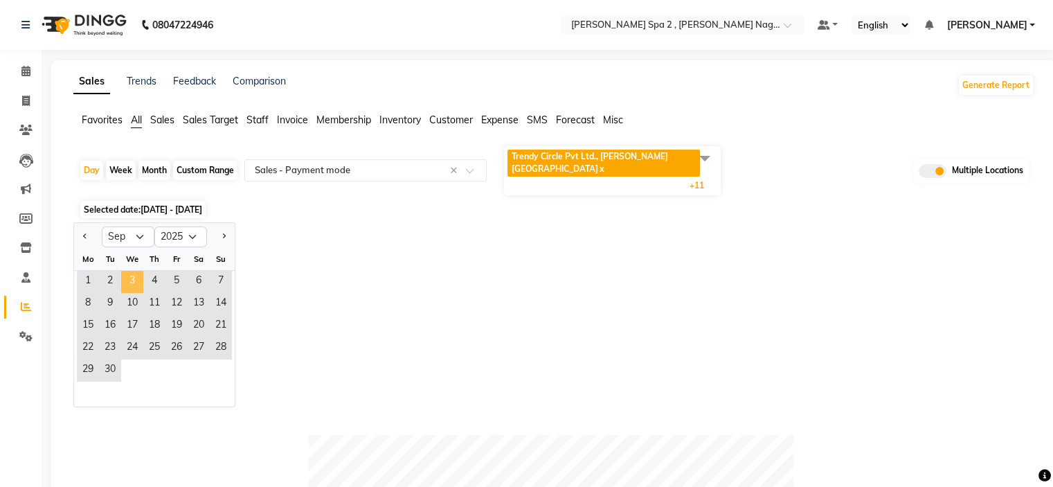
click at [130, 271] on span "3" at bounding box center [132, 282] width 22 height 22
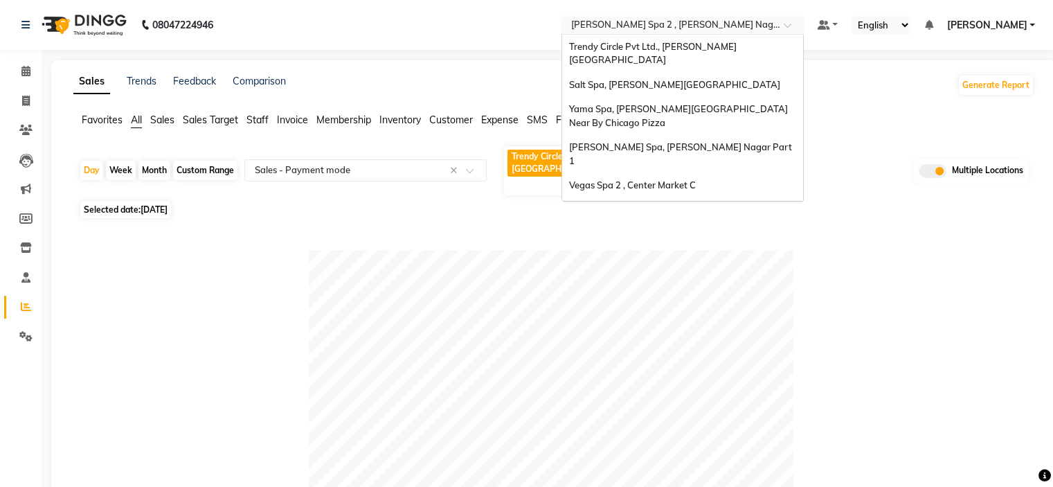
click at [627, 19] on input "text" at bounding box center [669, 26] width 201 height 14
click at [711, 236] on div "Spa Vegas , Car Market" at bounding box center [682, 248] width 241 height 25
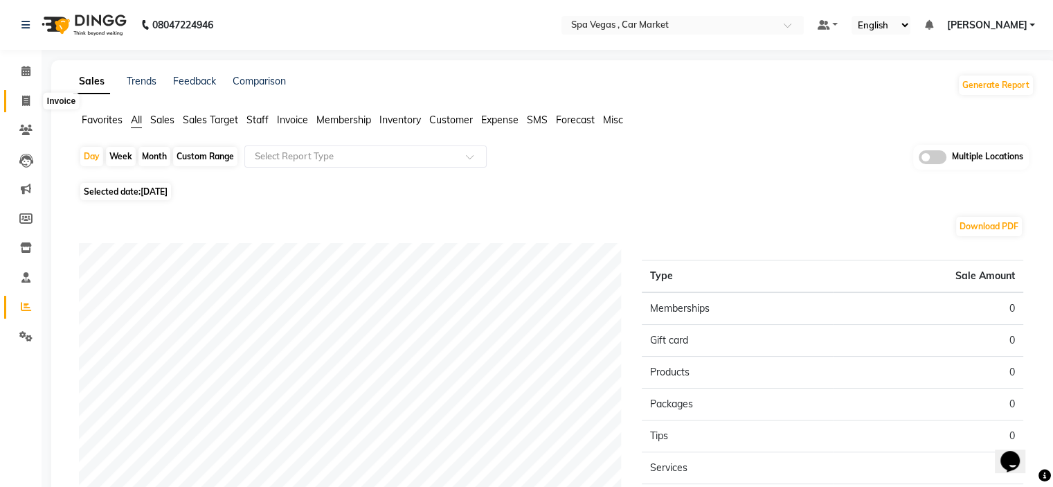
click at [22, 96] on icon at bounding box center [26, 101] width 8 height 10
select select "7599"
select select "service"
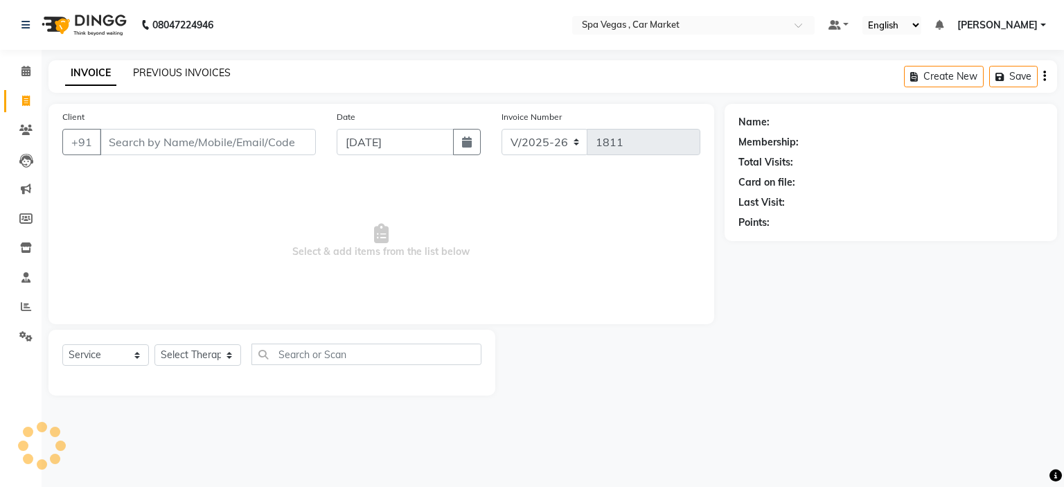
click at [159, 70] on link "PREVIOUS INVOICES" at bounding box center [182, 72] width 98 height 12
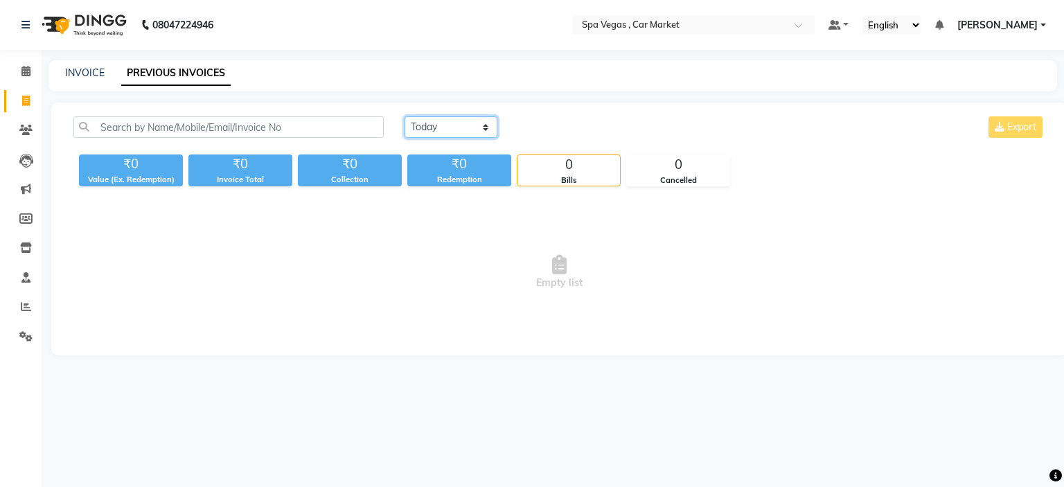
click at [459, 131] on select "[DATE] [DATE] Custom Range" at bounding box center [450, 126] width 93 height 21
select select "[DATE]"
click at [404, 116] on select "[DATE] [DATE] Custom Range" at bounding box center [450, 126] width 93 height 21
